Goal: Find contact information: Find contact information

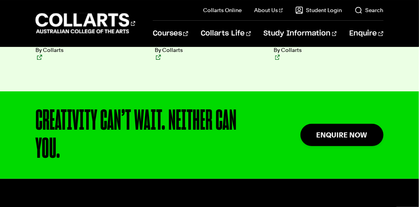
scroll to position [2067, 0]
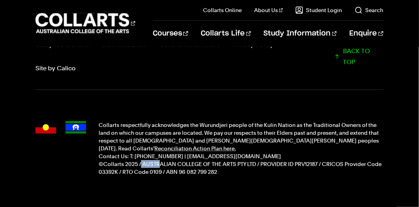
drag, startPoint x: 141, startPoint y: 133, endPoint x: 159, endPoint y: 133, distance: 18.3
click at [159, 160] on p "©Collarts 2025 / AUSTRALIAN COLLEGE OF THE ARTS PTY LTD / PROVIDER ID PRV12187 …" at bounding box center [241, 168] width 285 height 16
drag, startPoint x: 158, startPoint y: 133, endPoint x: 153, endPoint y: 132, distance: 6.0
click at [154, 160] on p "©Collarts 2025 / AUSTRALIAN COLLEGE OF THE ARTS PTY LTD / PROVIDER ID PRV12187 …" at bounding box center [241, 168] width 285 height 16
click at [147, 160] on p "©Collarts 2025 / AUSTRALIAN COLLEGE OF THE ARTS PTY LTD / PROVIDER ID PRV12187 …" at bounding box center [241, 168] width 285 height 16
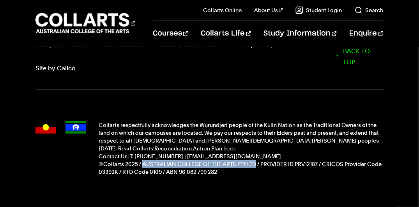
drag, startPoint x: 142, startPoint y: 133, endPoint x: 255, endPoint y: 131, distance: 112.7
click at [255, 160] on p "©Collarts 2025 / AUSTRALIAN COLLEGE OF THE ARTS PTY LTD / PROVIDER ID PRV12187 …" at bounding box center [241, 168] width 285 height 16
copy p "AUSTRALIAN COLLEGE OF THE ARTS PTY LTD"
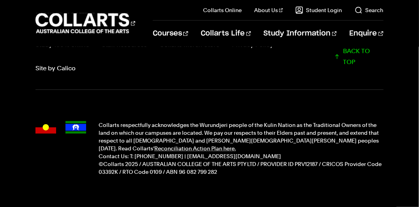
click at [169, 184] on footer "Collarts Newsletter Sign Up CONNECT WITH US Study 100% online Staff Resources C…" at bounding box center [209, 87] width 419 height 301
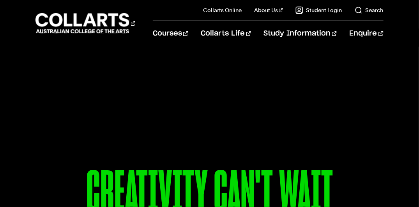
scroll to position [0, 0]
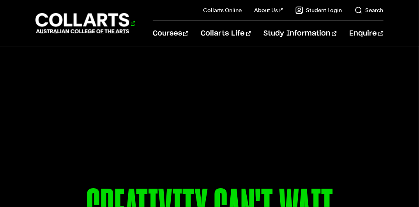
click at [118, 20] on 1 "Go to homepage" at bounding box center [82, 23] width 94 height 20
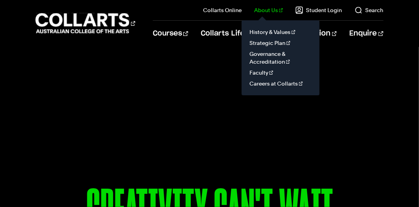
click at [278, 9] on link "About Us" at bounding box center [268, 10] width 29 height 8
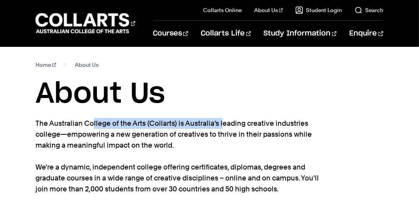
drag, startPoint x: 37, startPoint y: 121, endPoint x: 176, endPoint y: 121, distance: 138.5
click at [176, 121] on p "The Australian College of the Arts (Collarts) is Australia’s leading creative i…" at bounding box center [177, 205] width 285 height 175
copy p "The Australian College of the Arts (Collarts)"
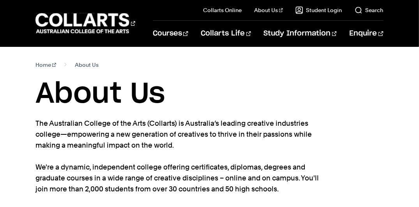
click at [67, 164] on p "The Australian College of the Arts (Collarts) is Australia’s leading creative i…" at bounding box center [177, 205] width 285 height 175
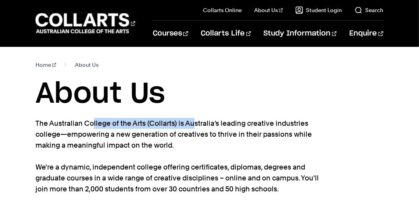
drag, startPoint x: 36, startPoint y: 122, endPoint x: 145, endPoint y: 120, distance: 108.9
click at [145, 119] on p "The Australian College of the Arts (Collarts) is Australia’s leading creative i…" at bounding box center [177, 205] width 285 height 175
drag, startPoint x: 145, startPoint y: 120, endPoint x: 137, endPoint y: 124, distance: 8.9
copy p "The Australian College of the Arts"
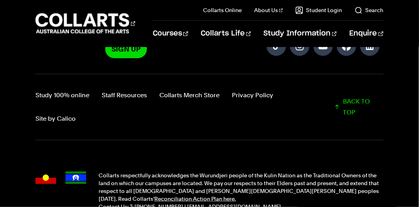
scroll to position [598, 0]
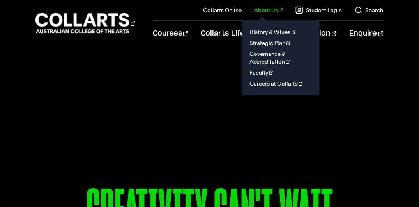
click at [280, 11] on link "About Us" at bounding box center [268, 10] width 29 height 8
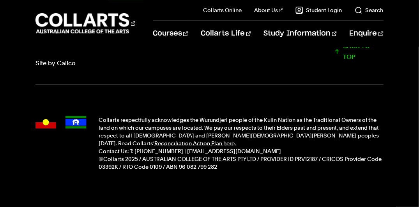
scroll to position [754, 0]
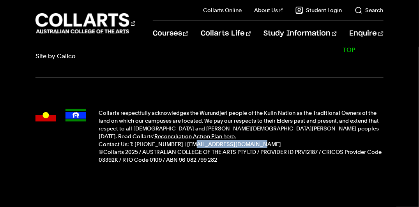
drag, startPoint x: 234, startPoint y: 124, endPoint x: 183, endPoint y: 125, distance: 51.5
click at [183, 140] on p "Contact Us: T: [PHONE_NUMBER] | [EMAIL_ADDRESS][DOMAIN_NAME]" at bounding box center [241, 144] width 285 height 8
copy p "[EMAIL_ADDRESS][DOMAIN_NAME]"
click at [137, 172] on footer "Collarts Newsletter Sign Up CONNECT WITH US Study 100% online Staff Resources C…" at bounding box center [209, 75] width 419 height 301
